Goal: Task Accomplishment & Management: Use online tool/utility

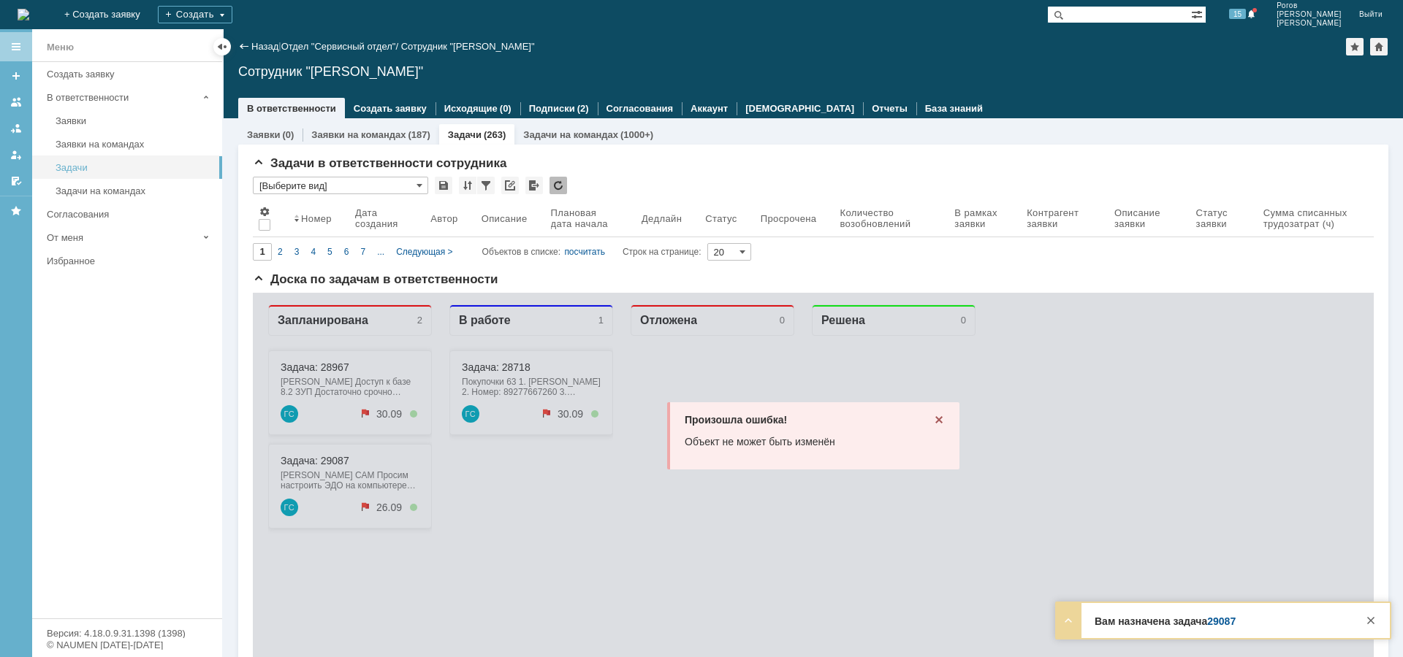
click at [94, 165] on div "Задачи" at bounding box center [135, 167] width 158 height 11
click at [69, 170] on div "Задачи" at bounding box center [135, 167] width 158 height 11
click at [937, 421] on icon at bounding box center [939, 420] width 12 height 12
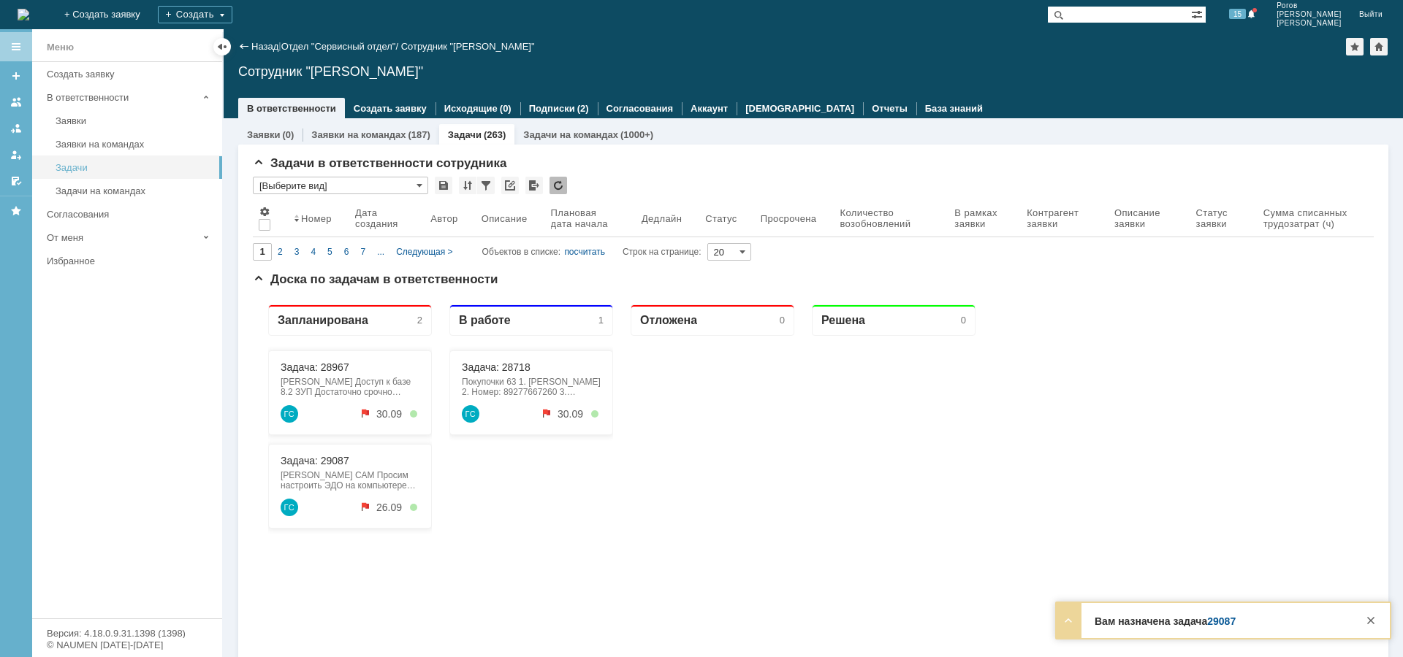
click at [88, 167] on div "Задачи" at bounding box center [135, 167] width 158 height 11
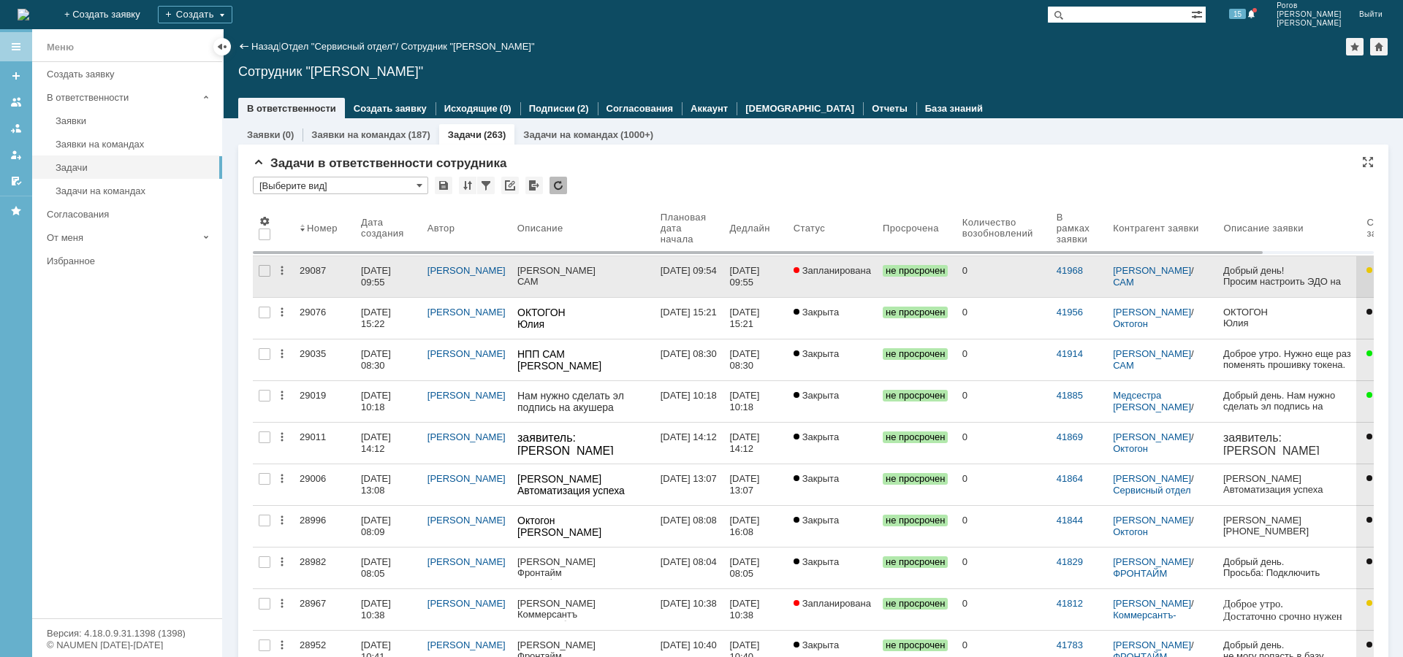
click at [310, 270] on div "29087" at bounding box center [325, 271] width 50 height 12
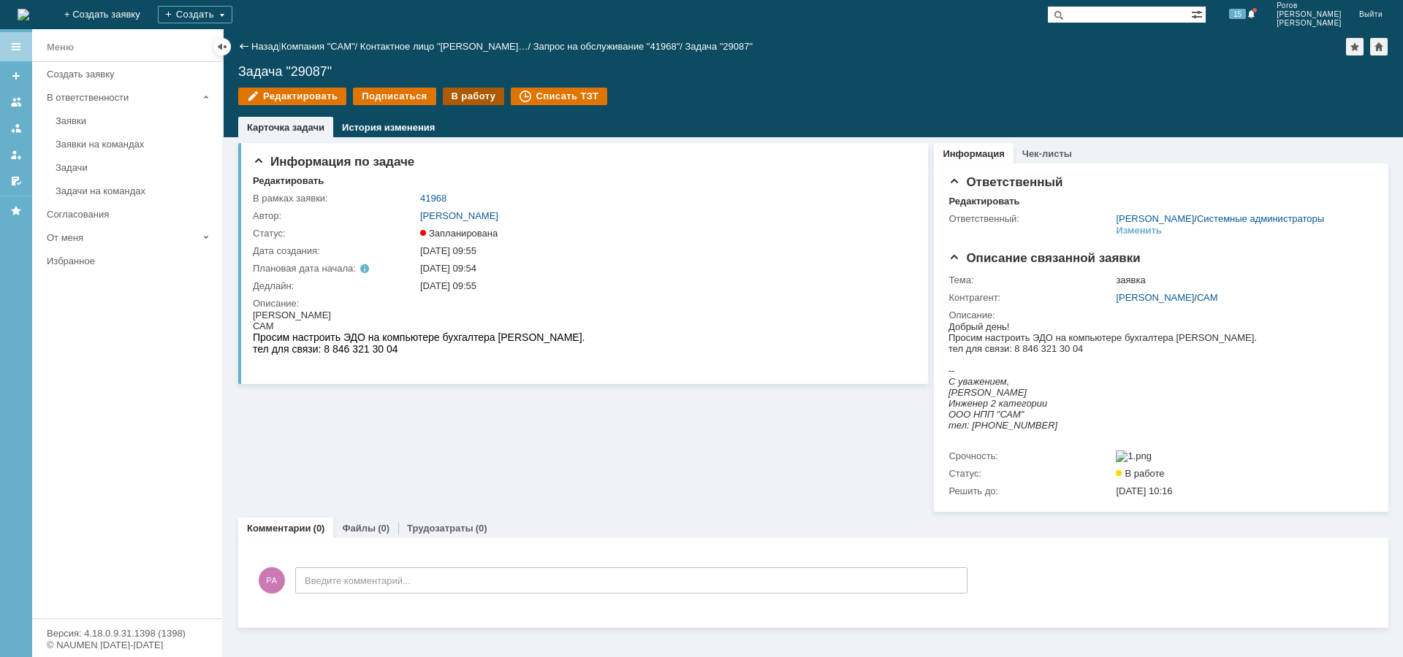
click at [454, 94] on div "В работу" at bounding box center [474, 97] width 62 height 18
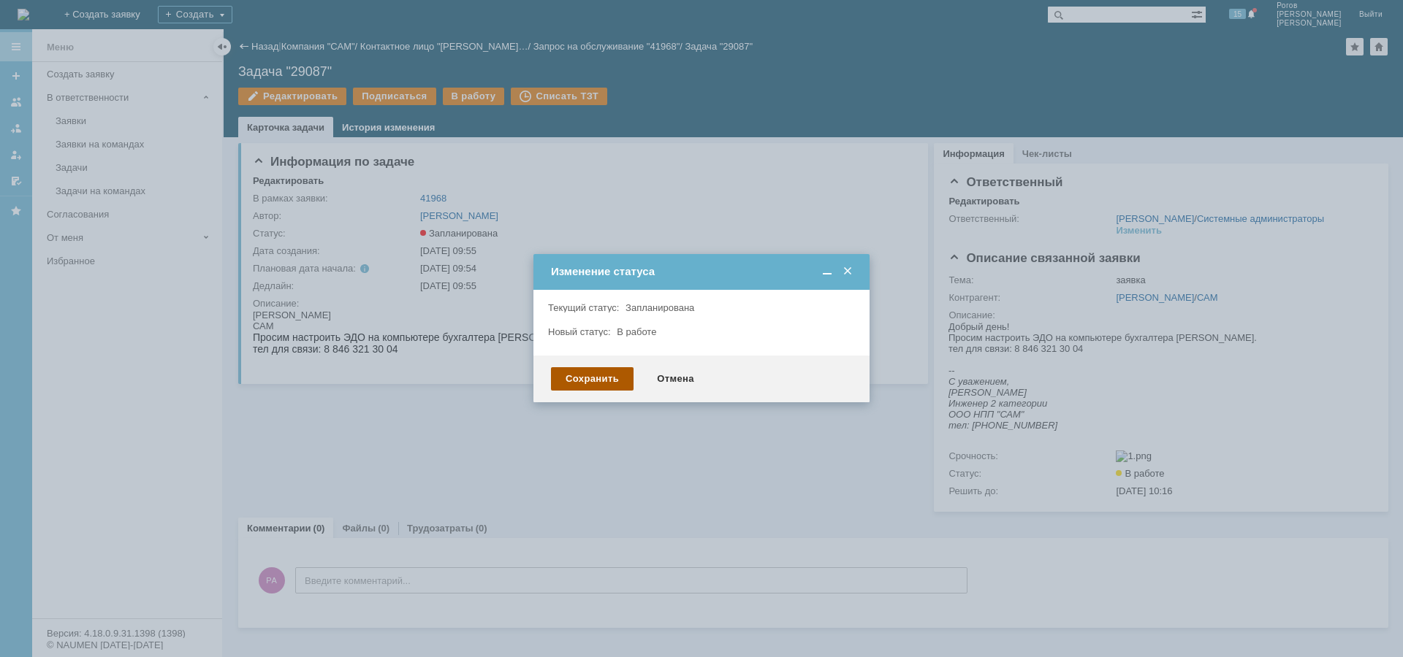
click at [578, 379] on div "Сохранить" at bounding box center [592, 378] width 83 height 23
